Goal: Task Accomplishment & Management: Manage account settings

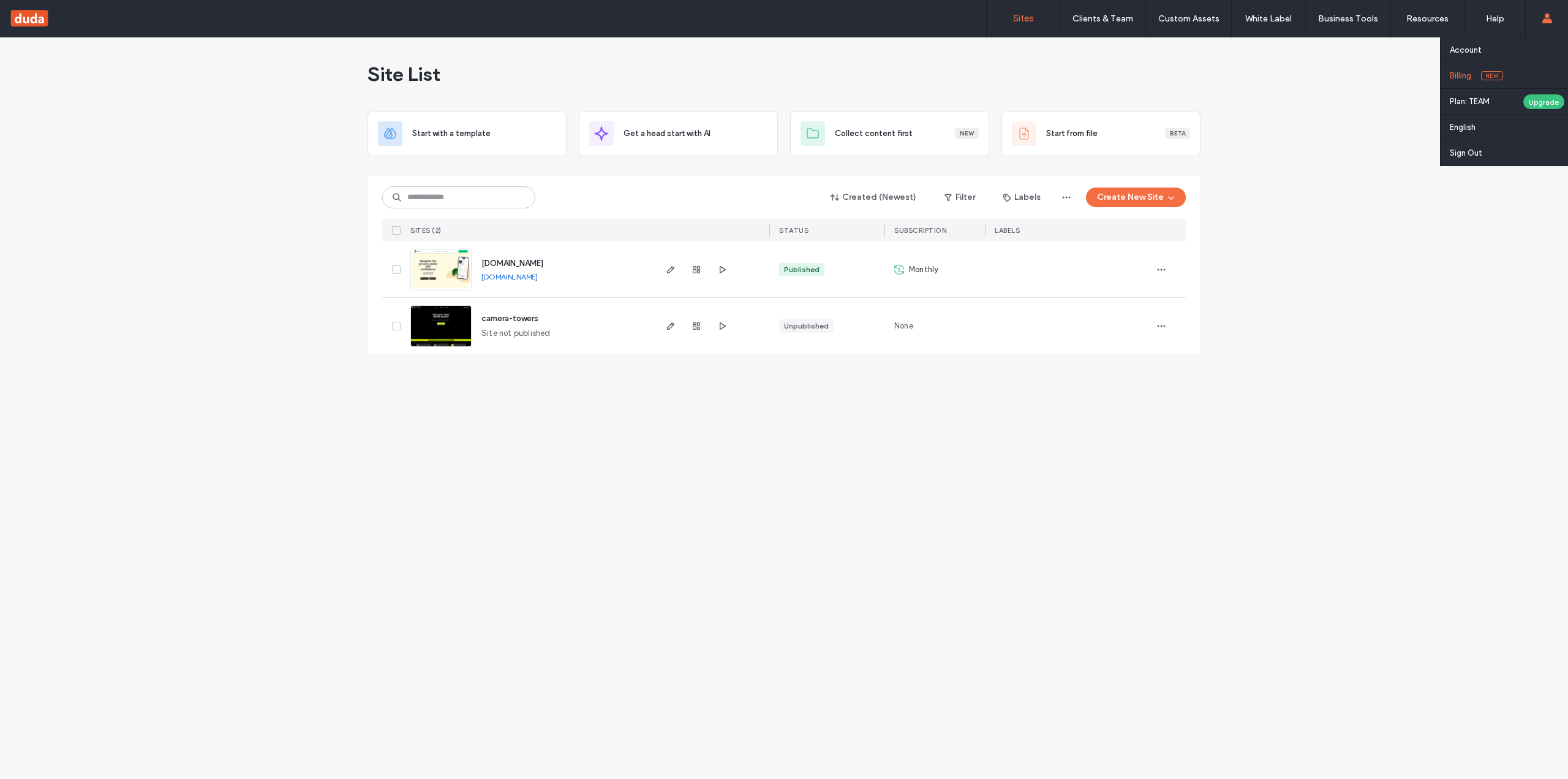
click at [1477, 78] on link "Billing New" at bounding box center [1508, 76] width 118 height 25
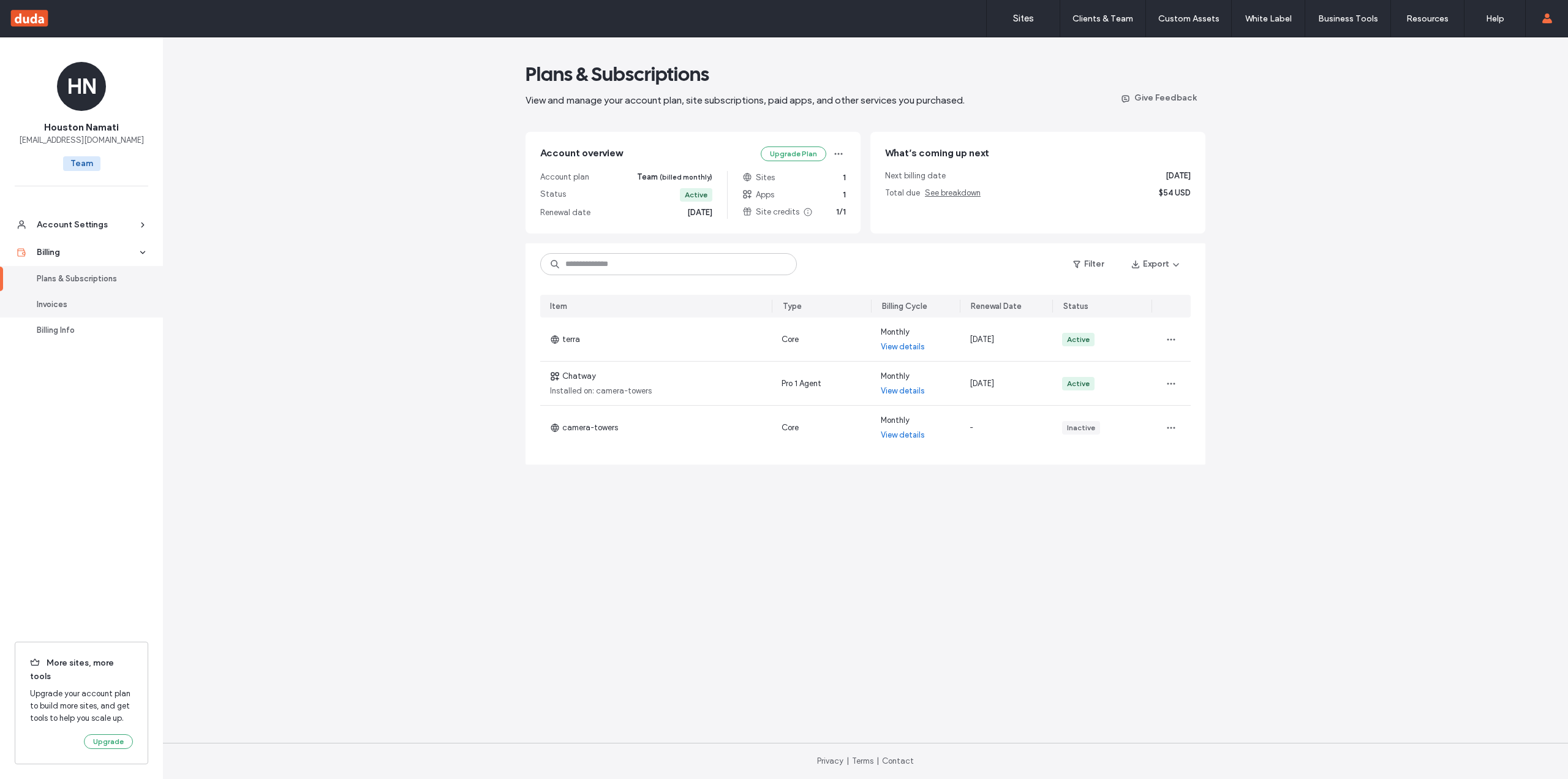
click at [49, 308] on div "Invoices" at bounding box center [86, 304] width 101 height 12
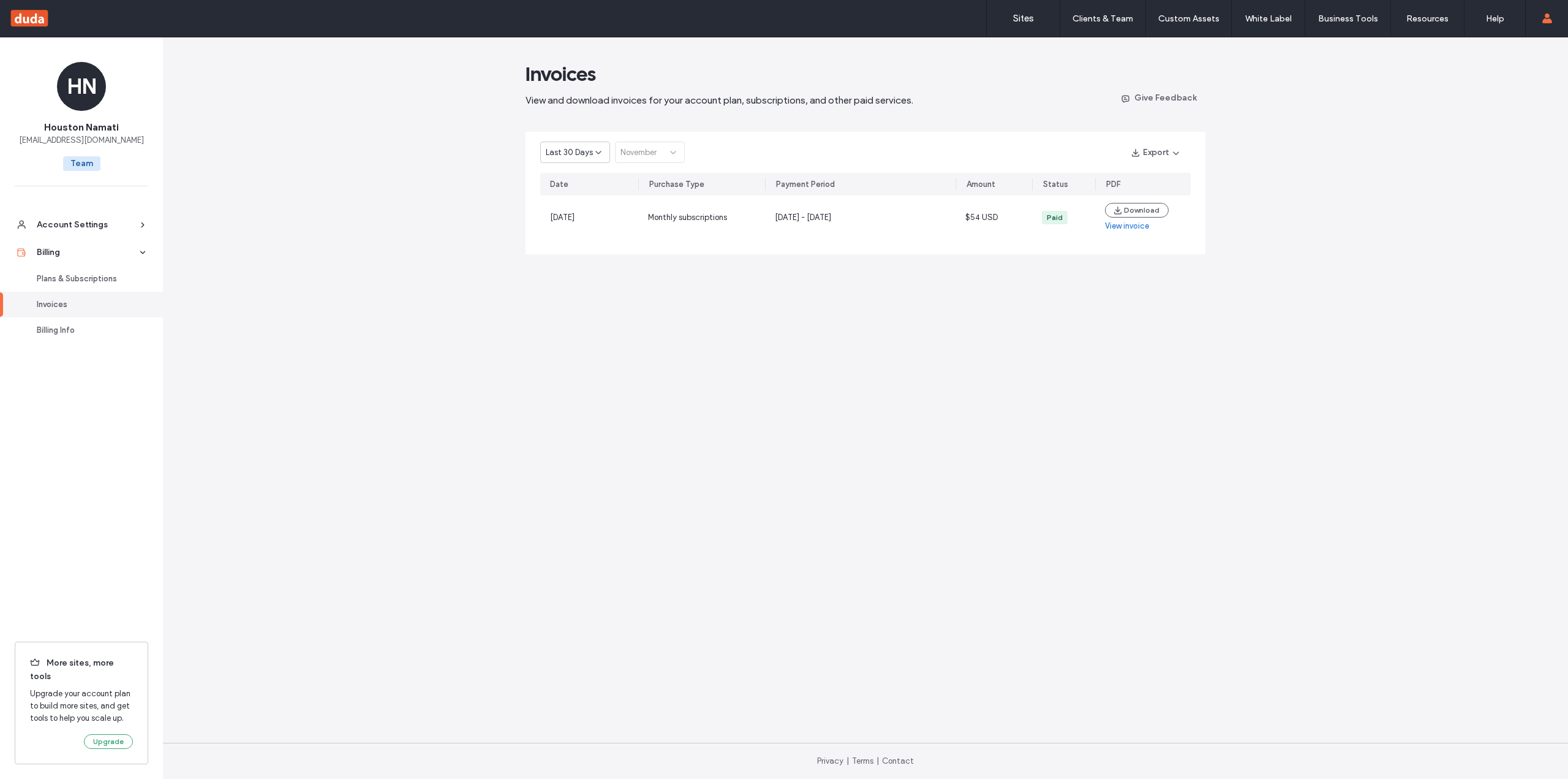
click at [325, 310] on div "Invoices View and download invoices for your account plan, subscriptions, and o…" at bounding box center [865, 407] width 1405 height 741
click at [966, 342] on main "Invoices View and download invoices for your account plan, subscriptions, and o…" at bounding box center [866, 390] width 680 height 705
click at [821, 366] on main "Invoices View and download invoices for your account plan, subscriptions, and o…" at bounding box center [866, 390] width 680 height 705
click at [60, 286] on link "Plans & Subscriptions" at bounding box center [81, 279] width 163 height 26
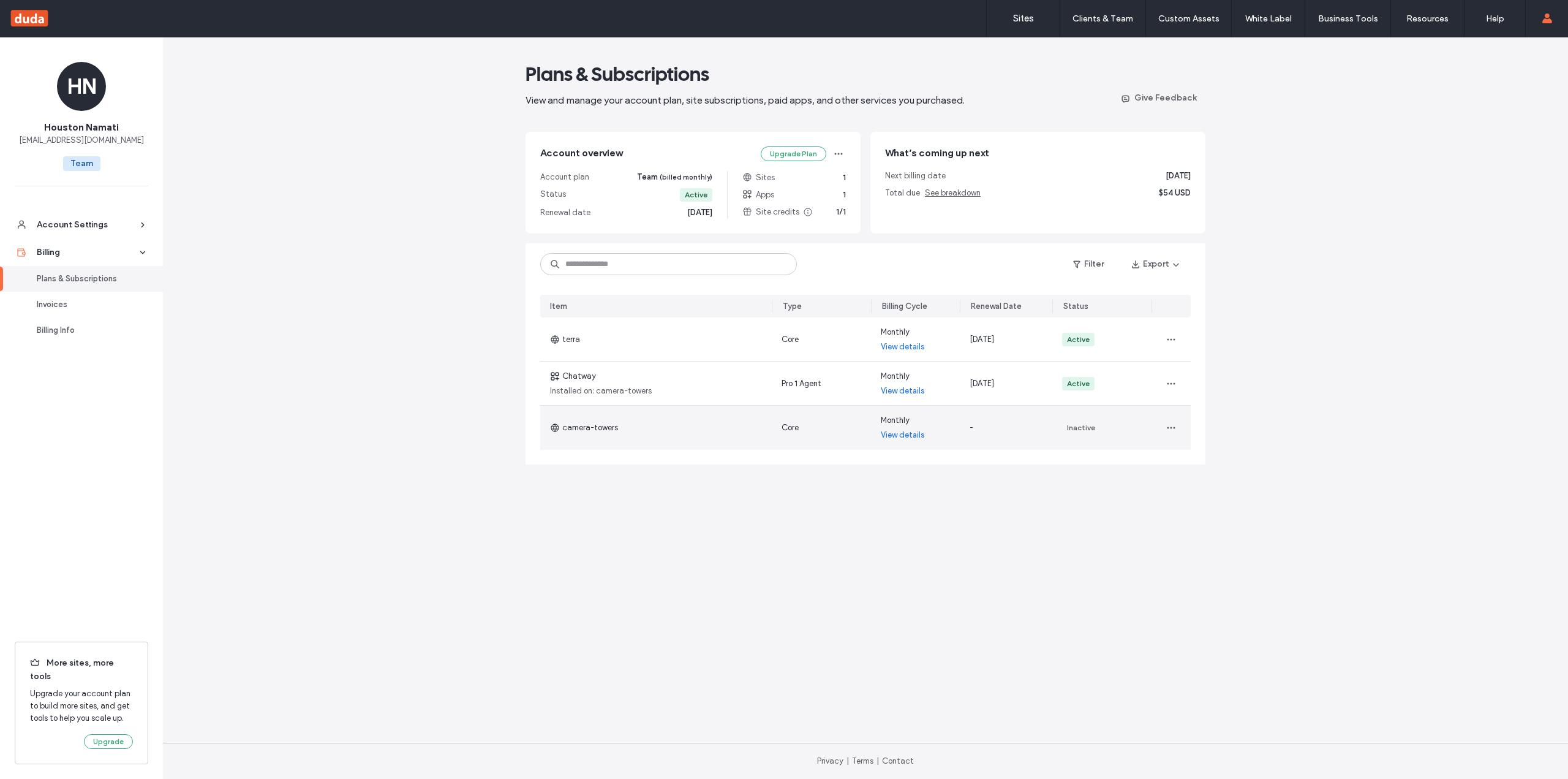
click at [896, 435] on link "View details" at bounding box center [903, 435] width 44 height 12
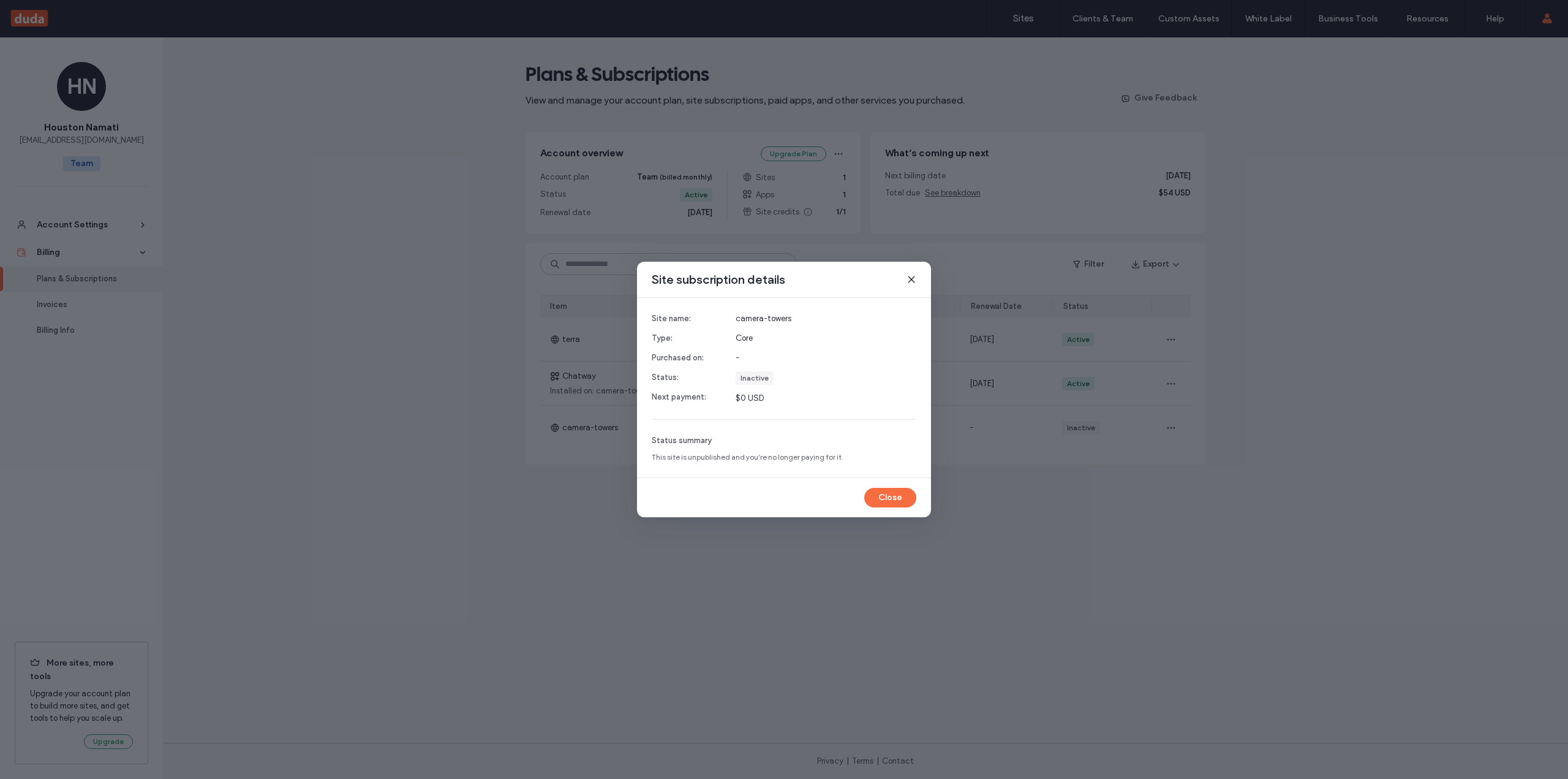
click at [911, 277] on icon at bounding box center [911, 279] width 10 height 10
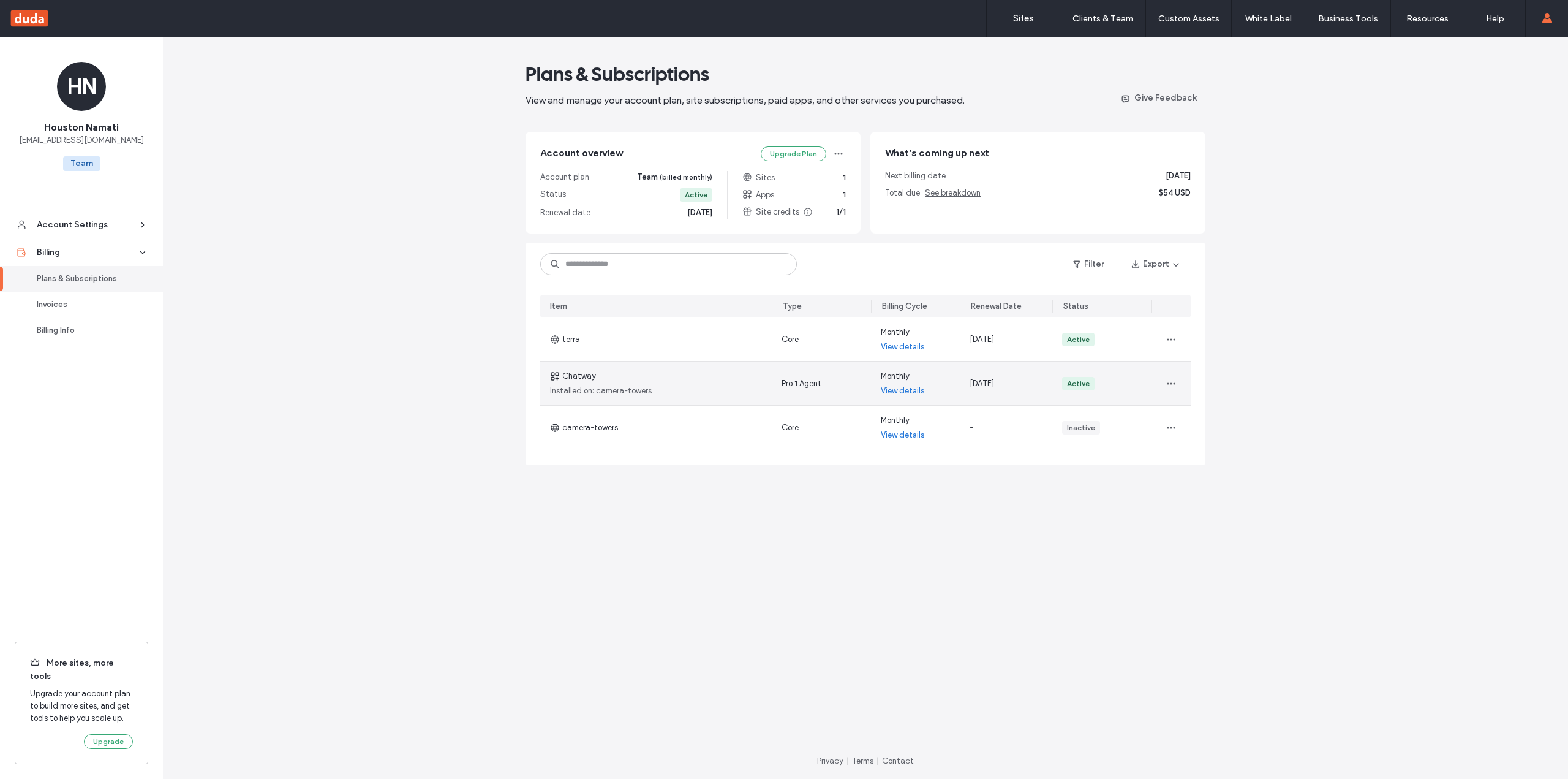
click at [902, 391] on link "View details" at bounding box center [903, 391] width 44 height 12
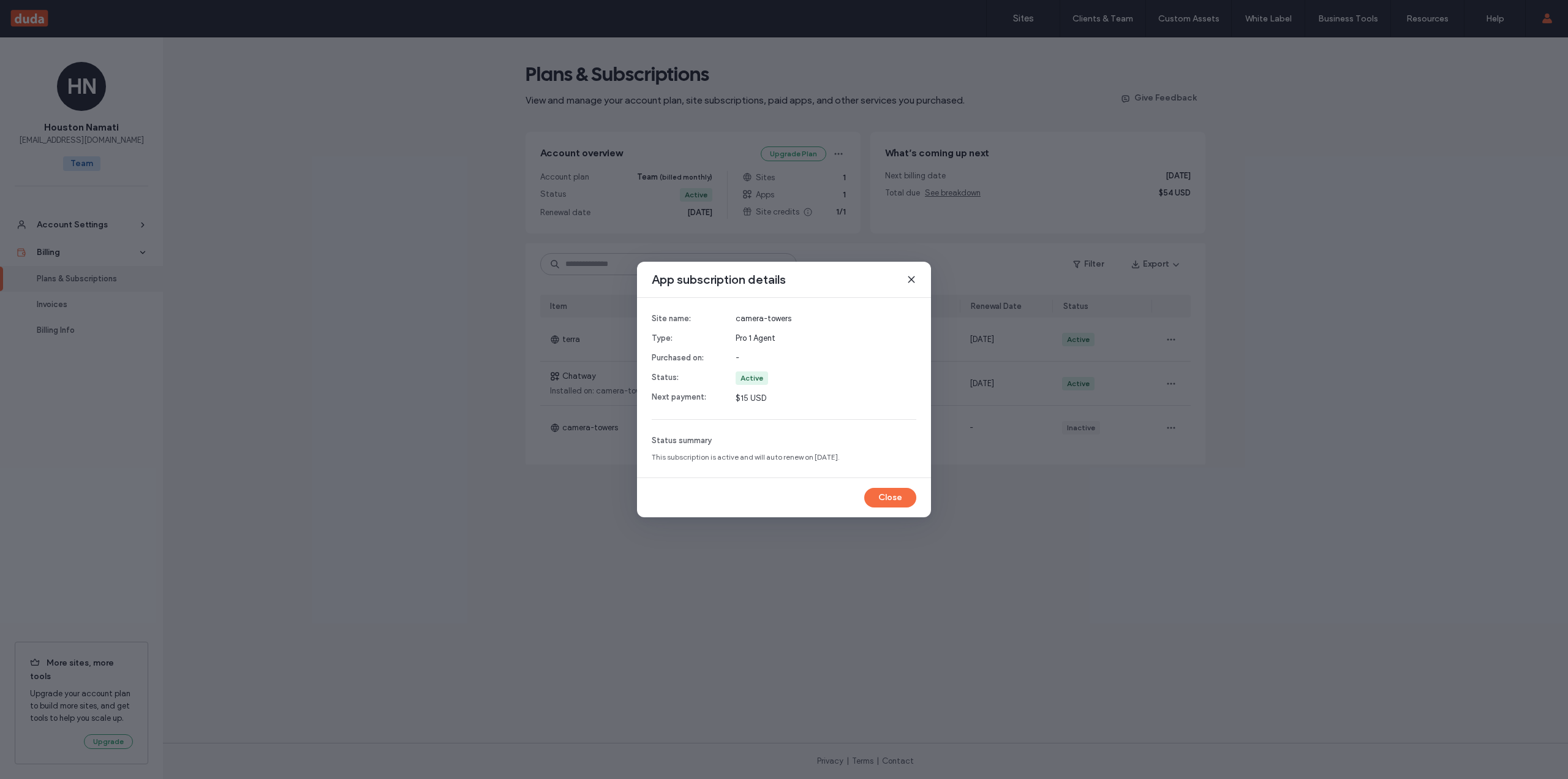
click at [912, 277] on icon at bounding box center [911, 279] width 10 height 10
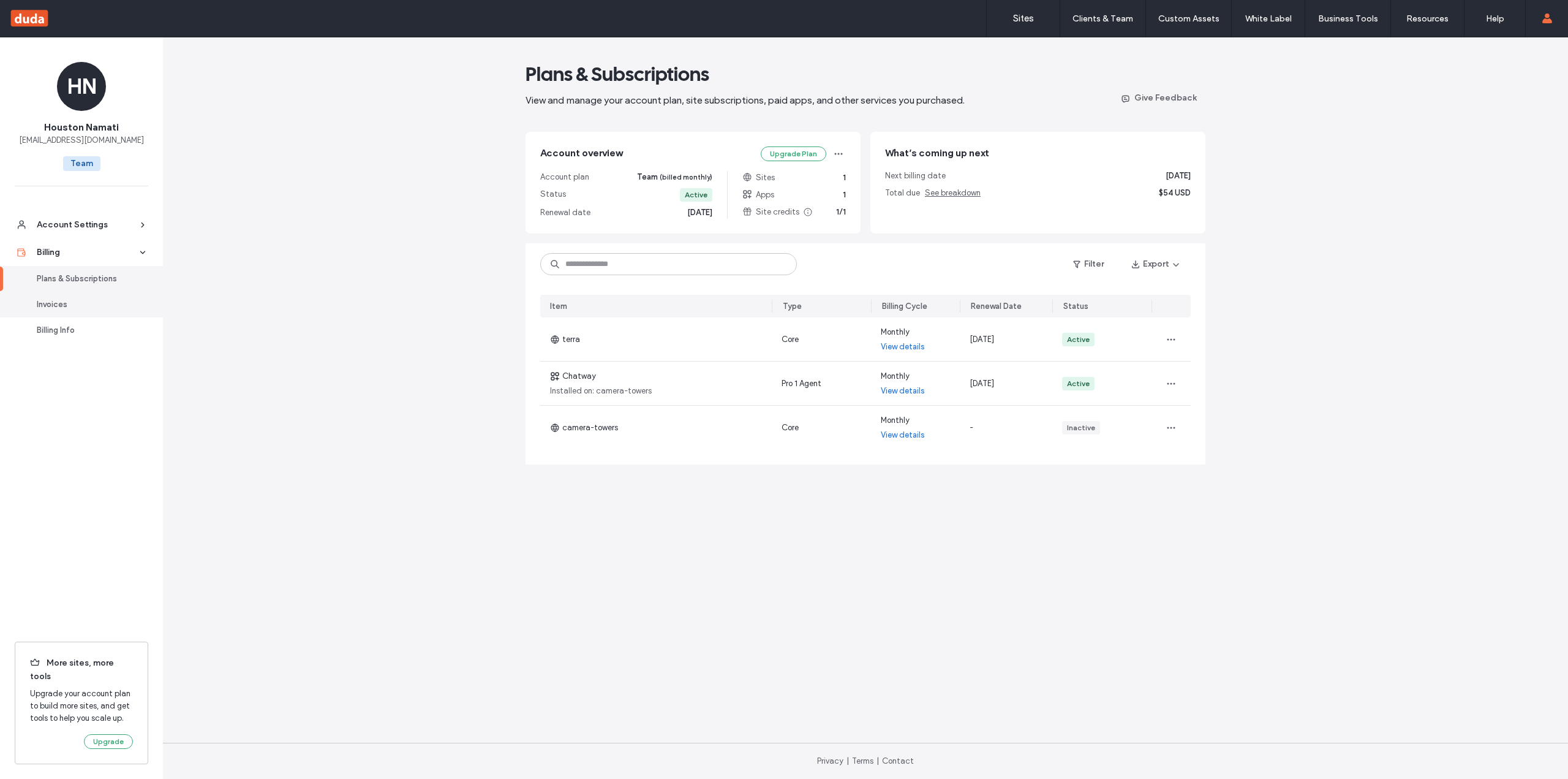
click at [58, 308] on div "Invoices" at bounding box center [86, 304] width 101 height 12
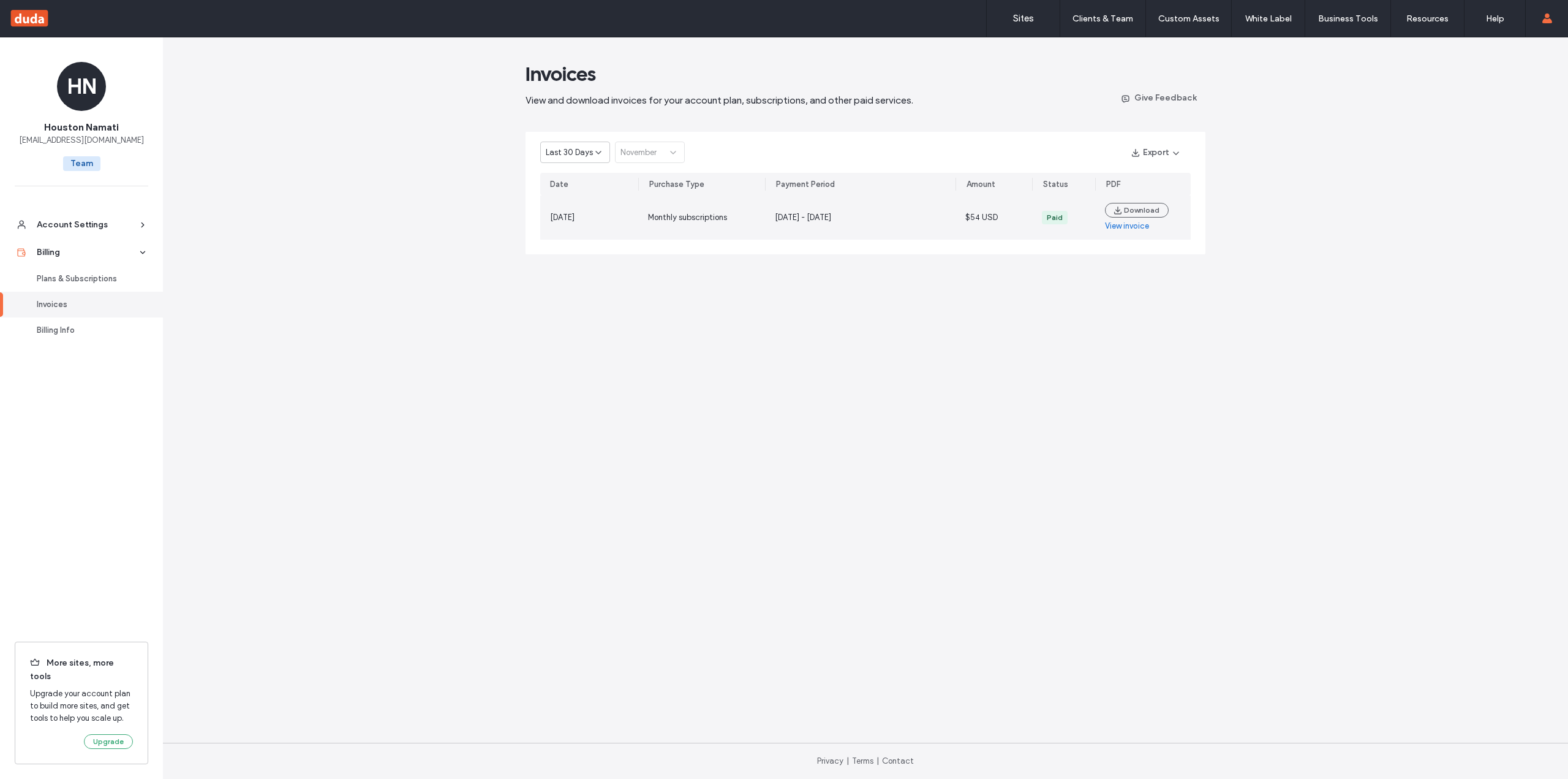
click at [1129, 228] on link "View invoice" at bounding box center [1127, 226] width 44 height 12
